Goal: Transaction & Acquisition: Purchase product/service

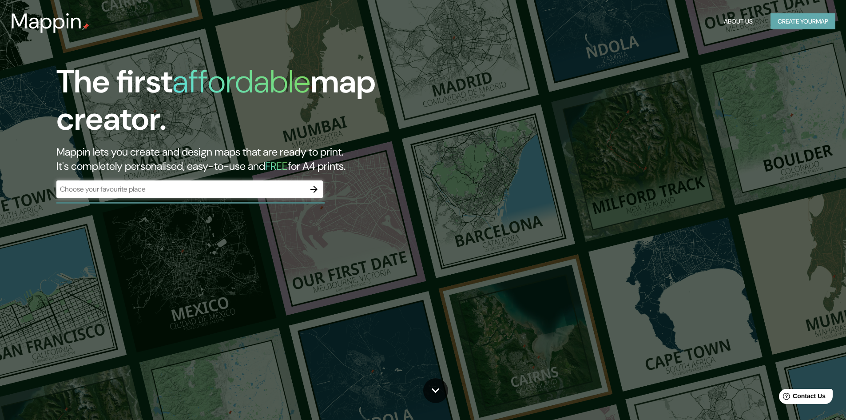
click at [800, 27] on button "Create your map" at bounding box center [802, 21] width 65 height 16
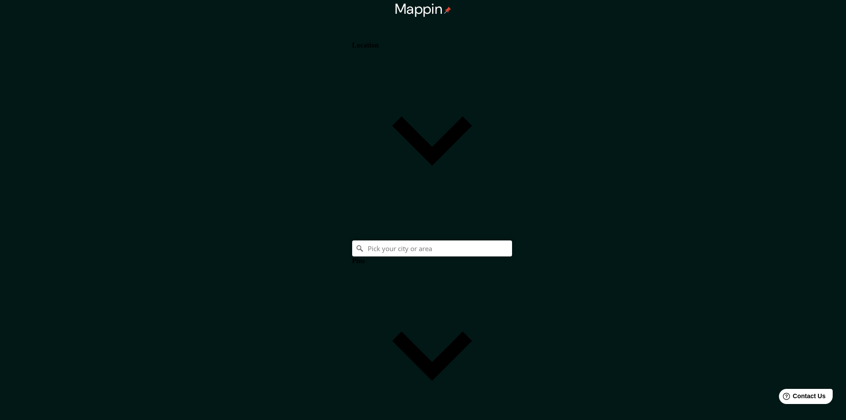
click at [379, 49] on h4 "Location" at bounding box center [365, 45] width 27 height 8
